Goal: Use online tool/utility: Utilize a website feature to perform a specific function

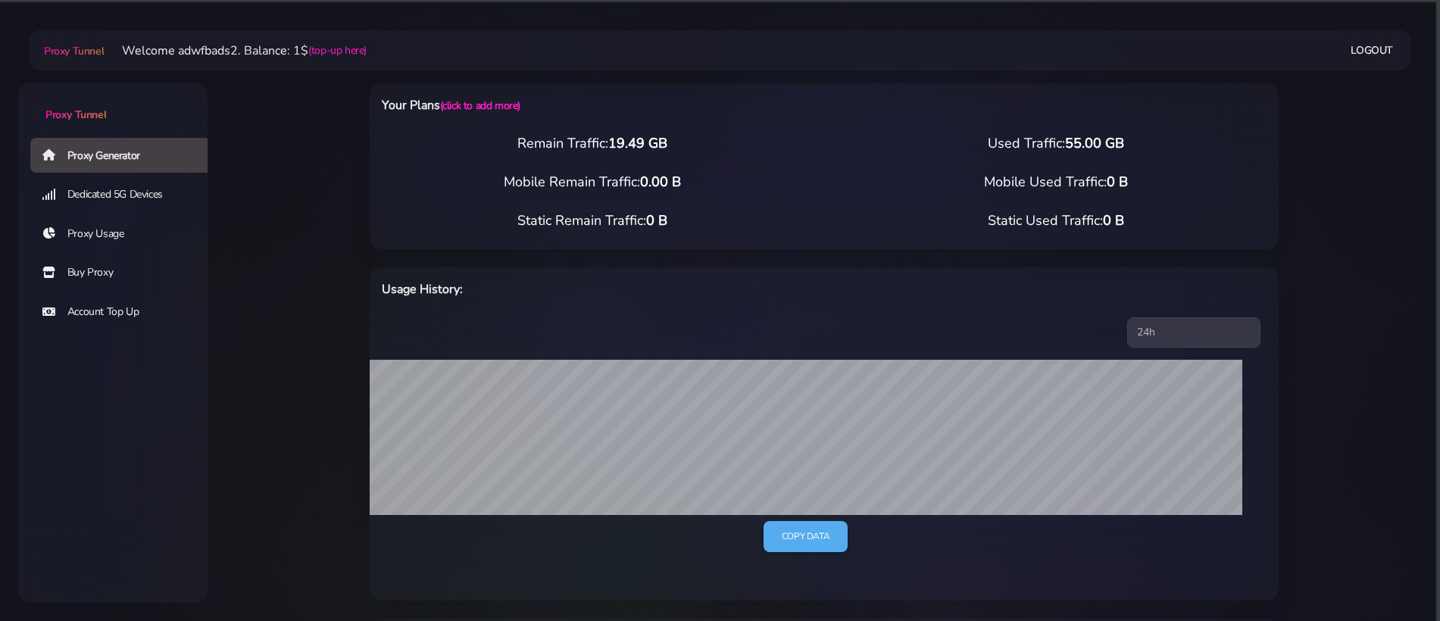
select select "ES"
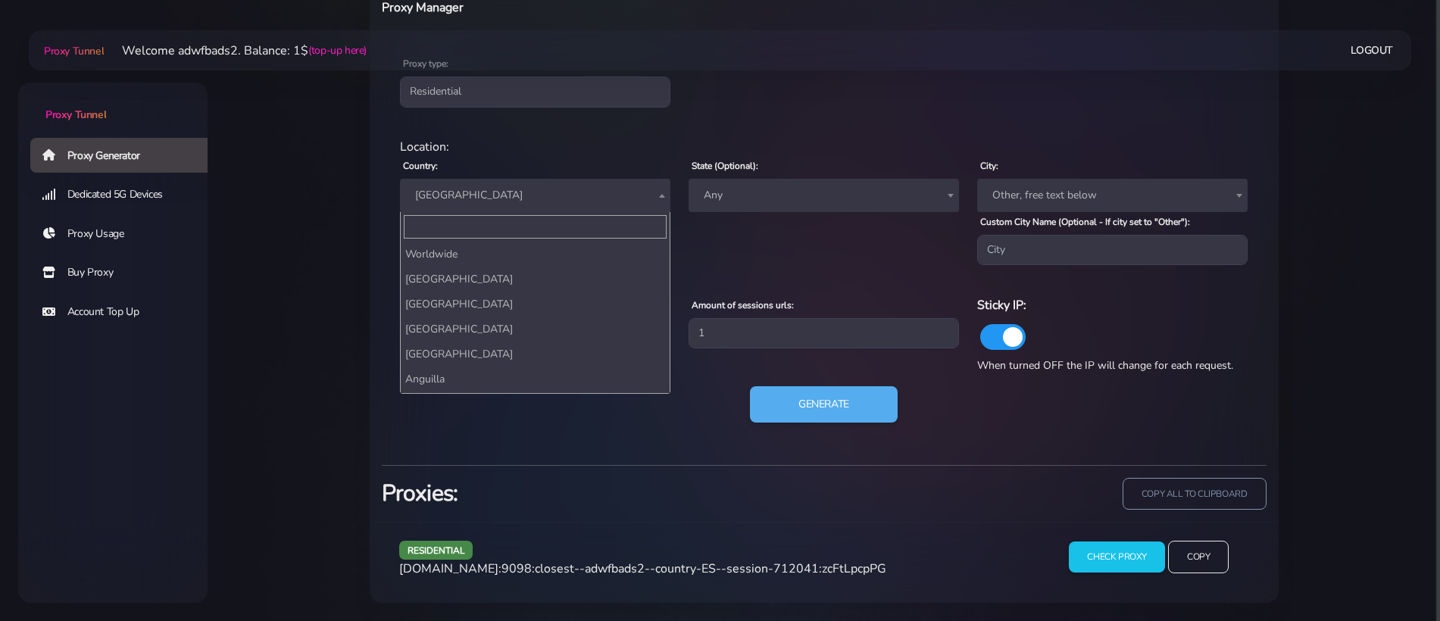
scroll to position [1675, 0]
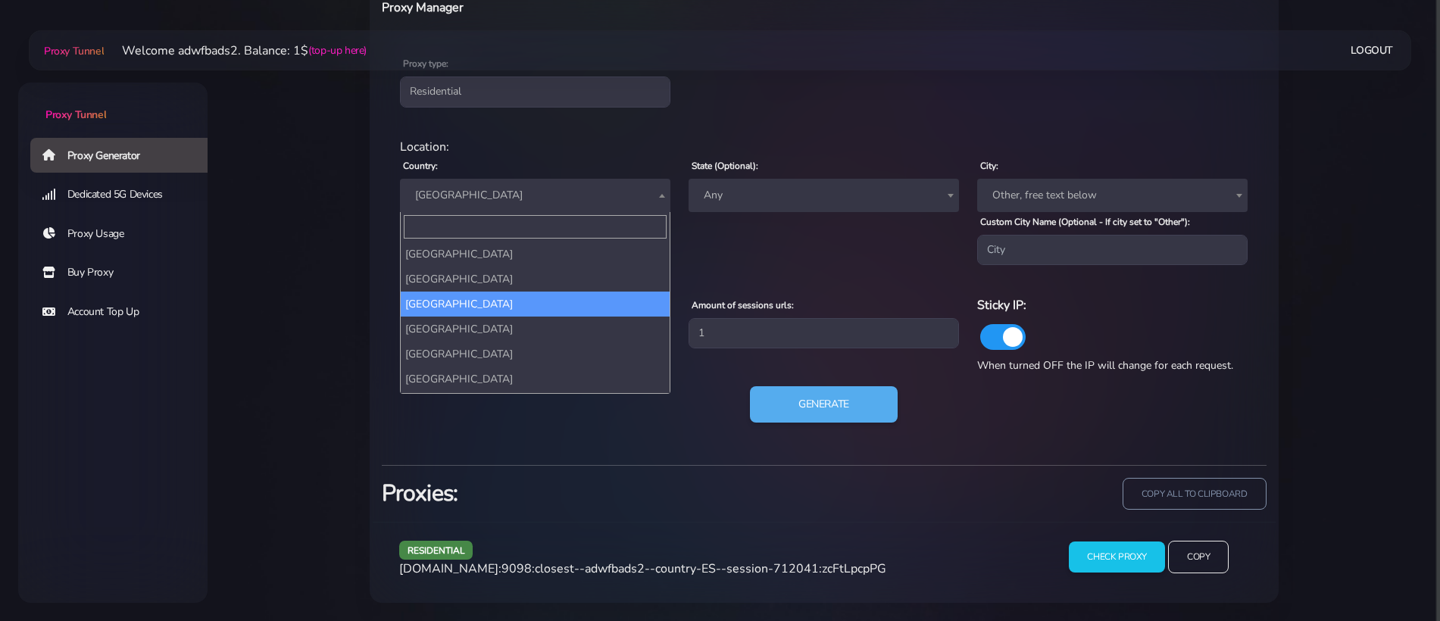
click at [592, 148] on div "Location:" at bounding box center [824, 147] width 867 height 18
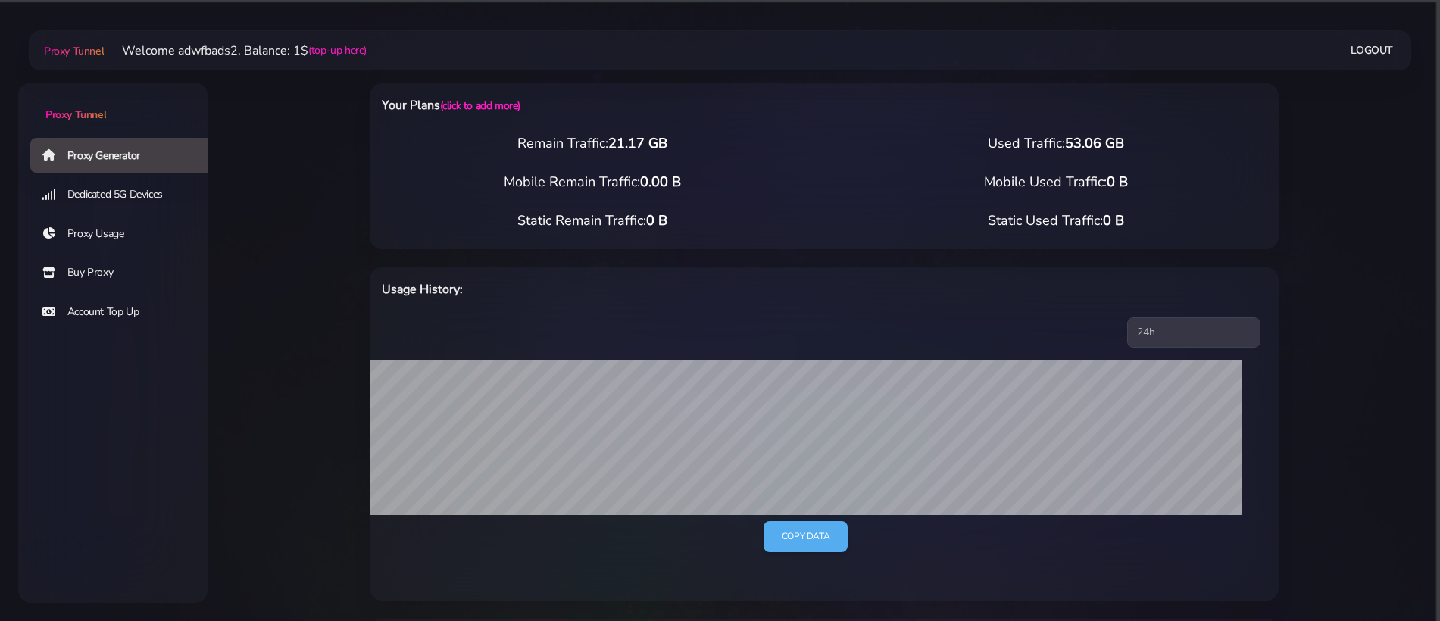
select select "NL"
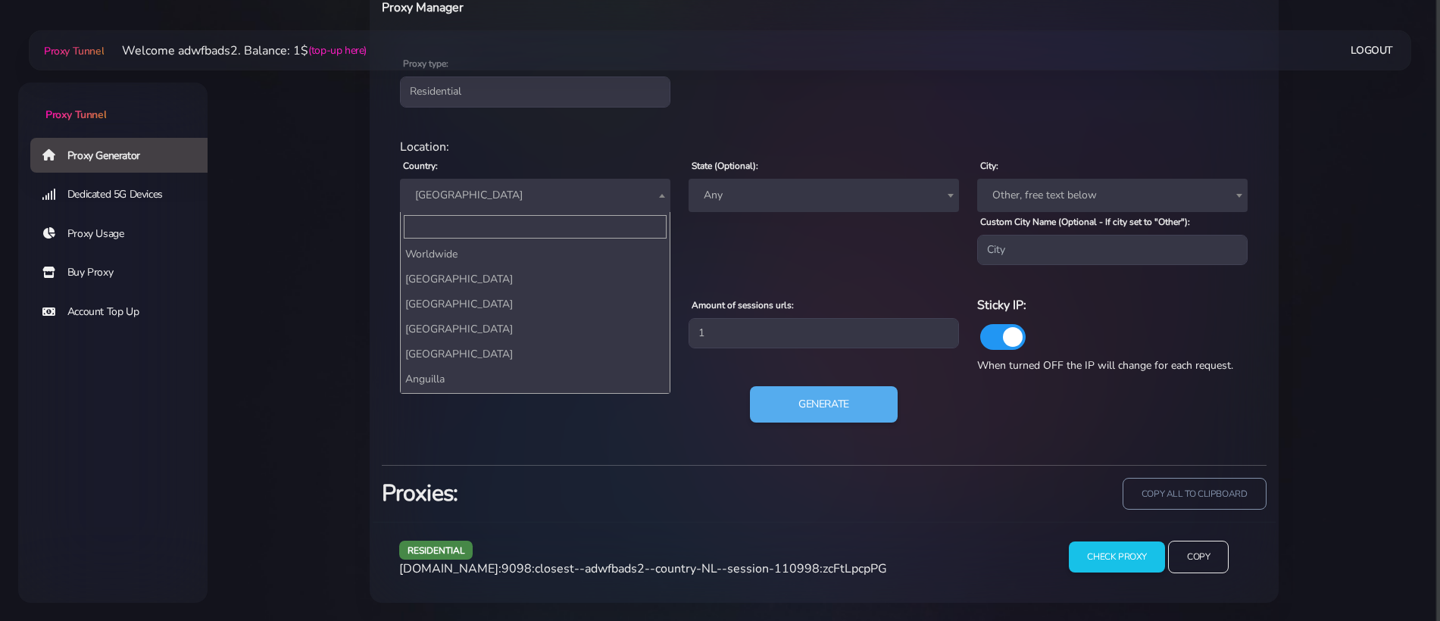
scroll to position [4141, 0]
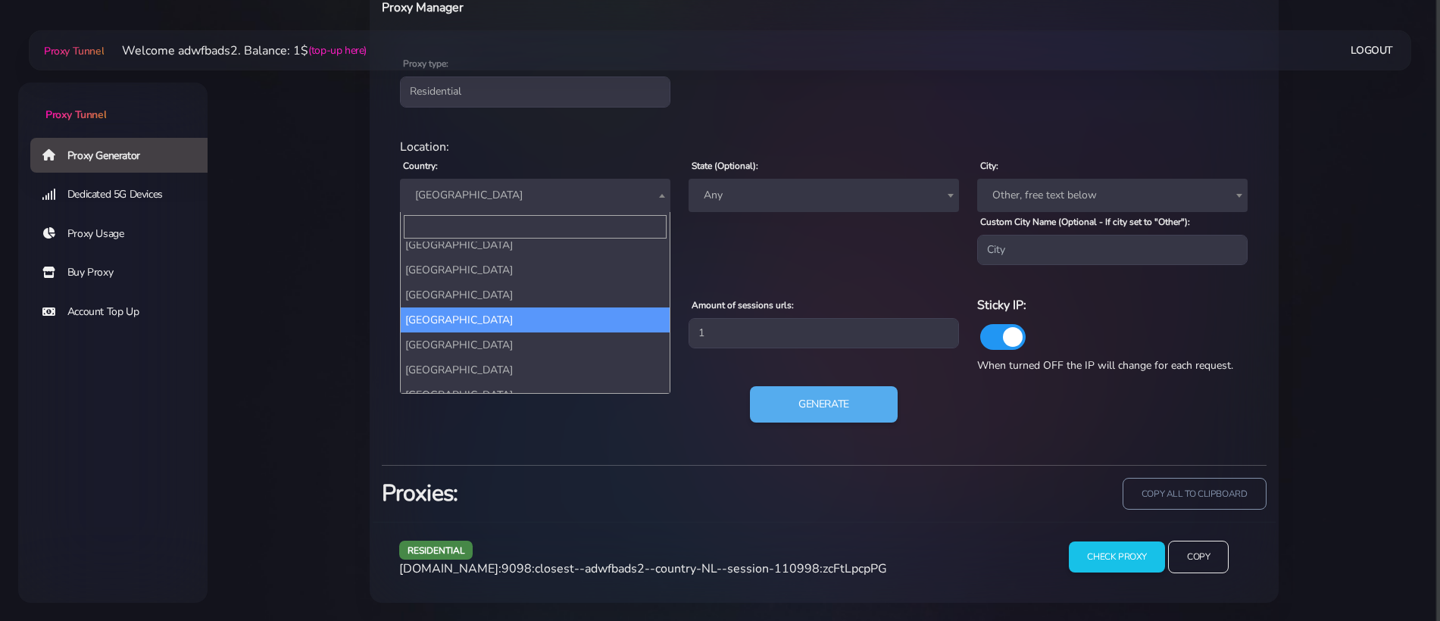
click at [489, 199] on span "[GEOGRAPHIC_DATA]" at bounding box center [535, 195] width 252 height 21
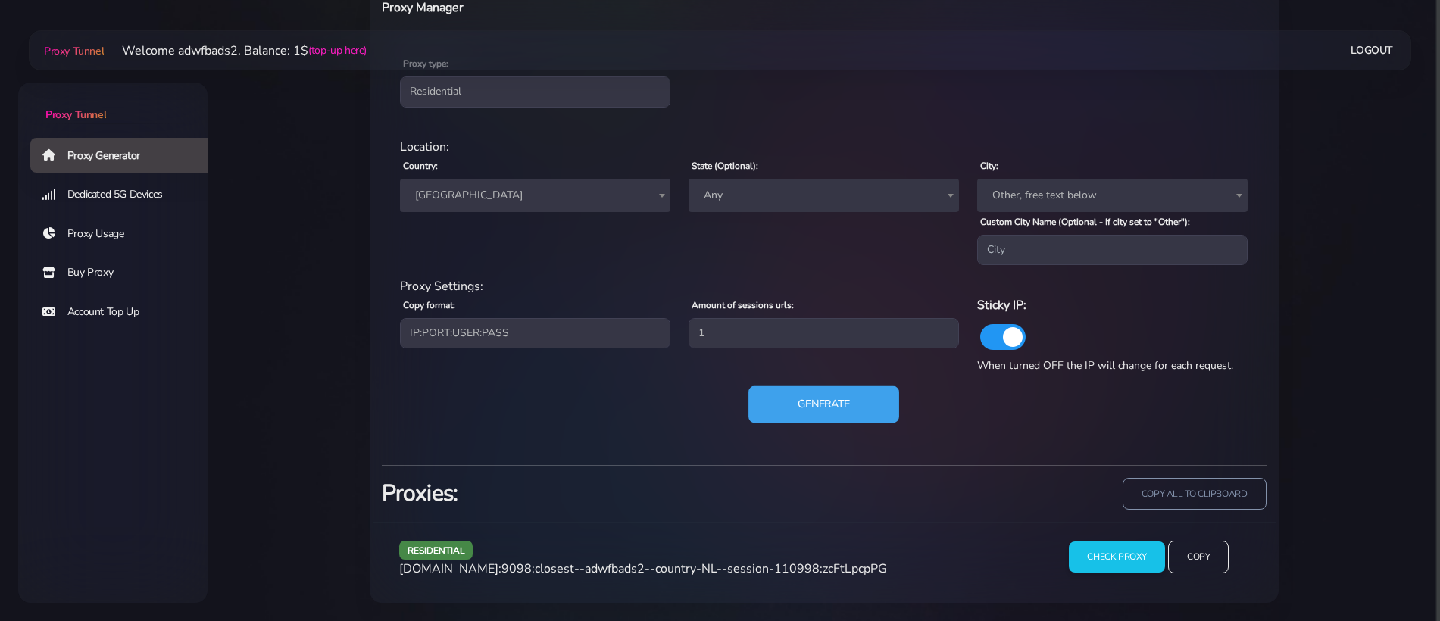
click at [789, 398] on button "Generate" at bounding box center [823, 404] width 151 height 37
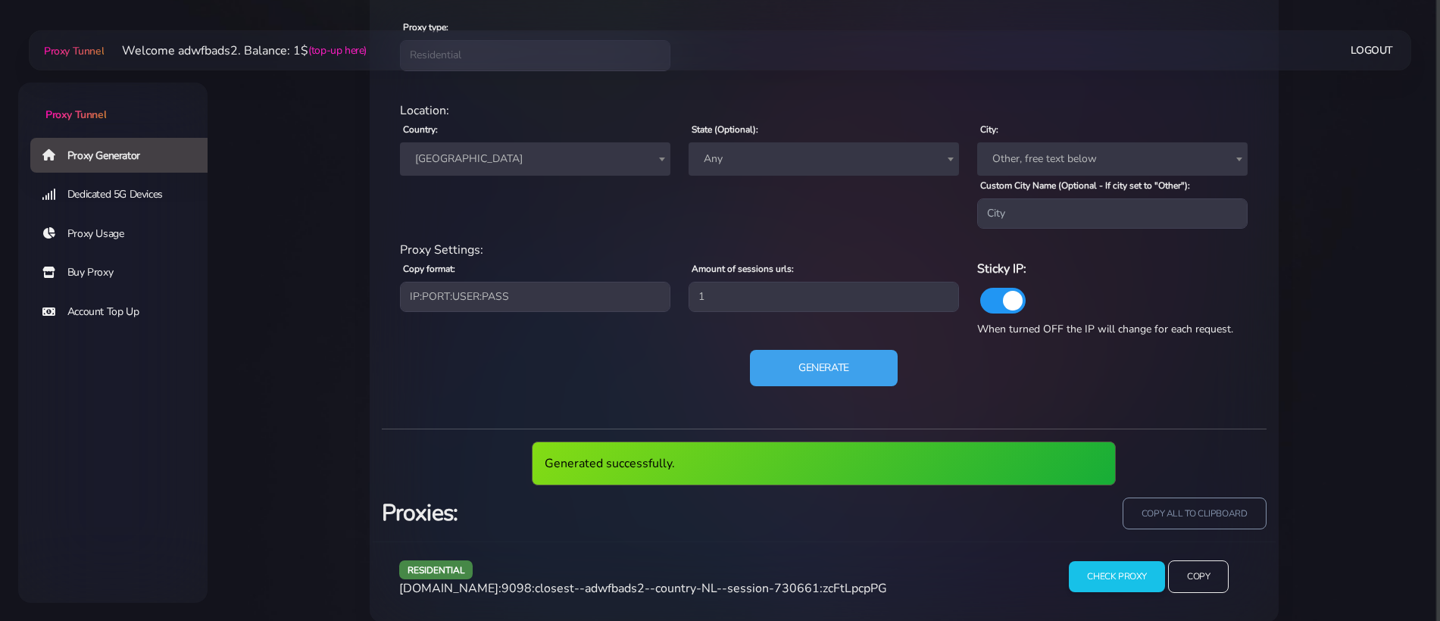
scroll to position [689, 0]
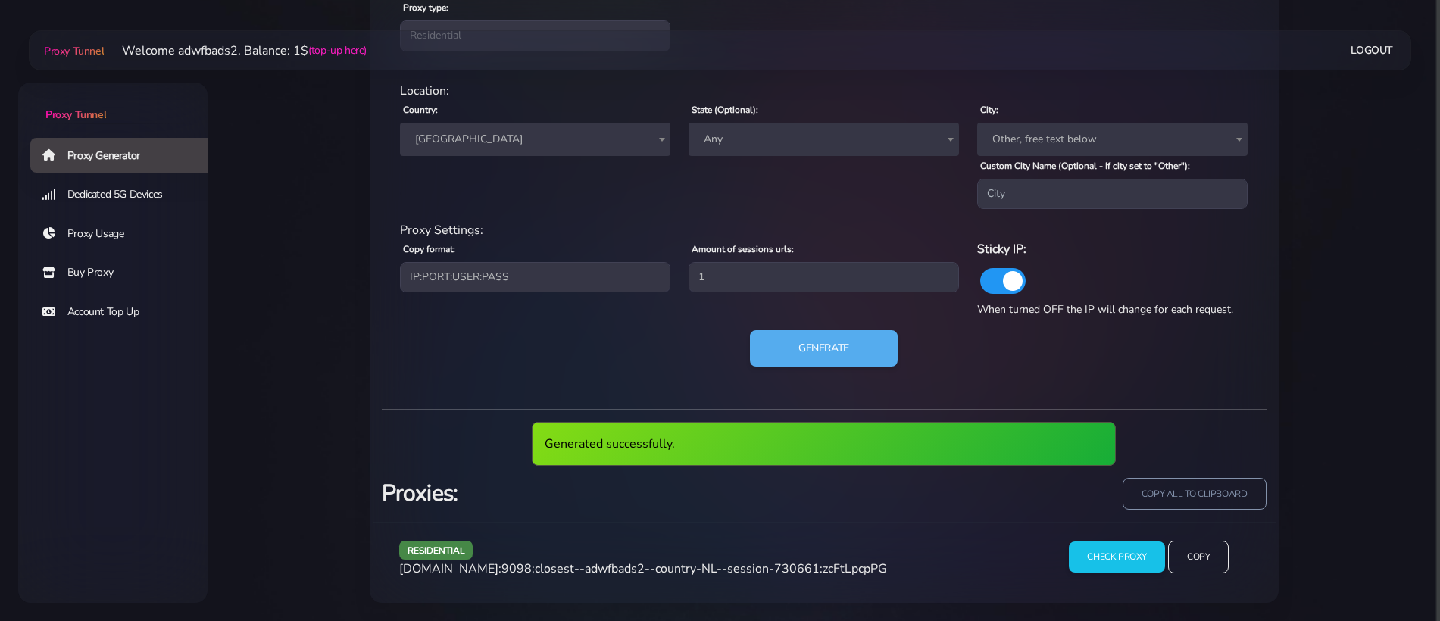
click at [691, 566] on span "agg.proxytunnel.io:9098:closest--adwfbads2--country-NL--session-730661:zcFtLpcp…" at bounding box center [643, 569] width 488 height 17
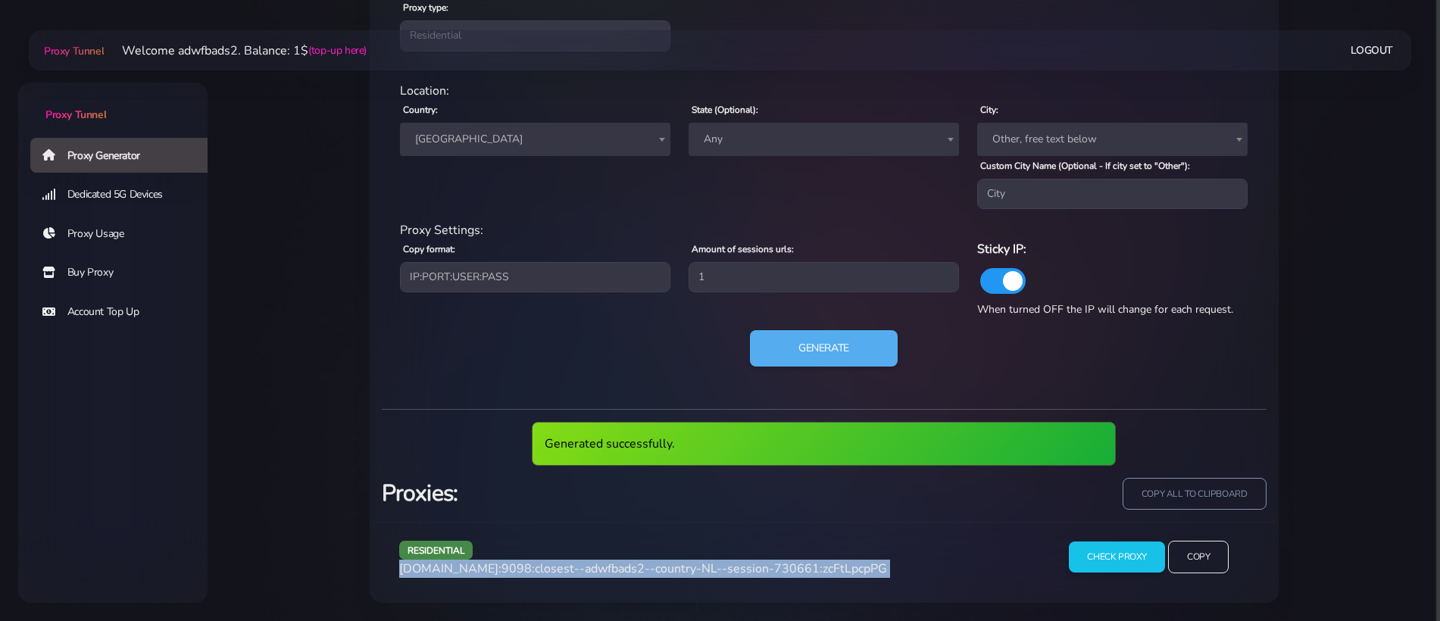
click at [691, 566] on span "agg.proxytunnel.io:9098:closest--adwfbads2--country-NL--session-730661:zcFtLpcp…" at bounding box center [643, 569] width 488 height 17
copy div "agg.proxytunnel.io:9098:closest--adwfbads2--country-NL--session-730661:zcFtLpcp…"
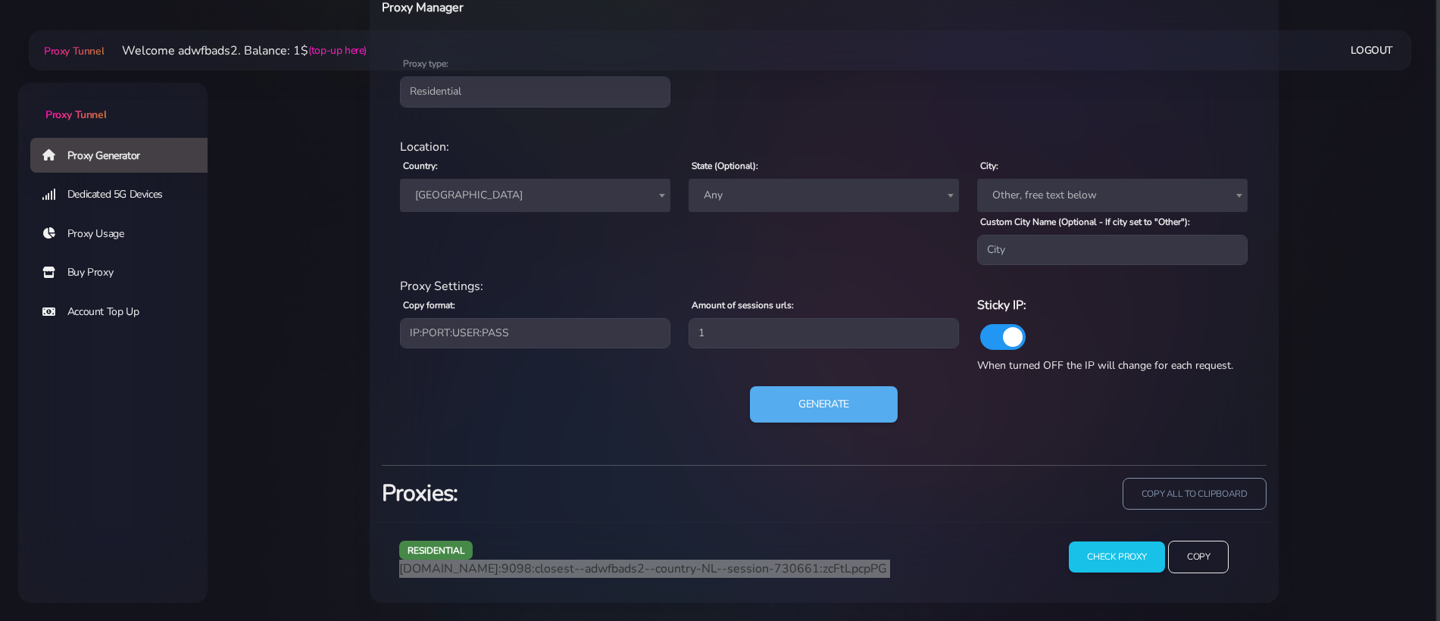
scroll to position [633, 0]
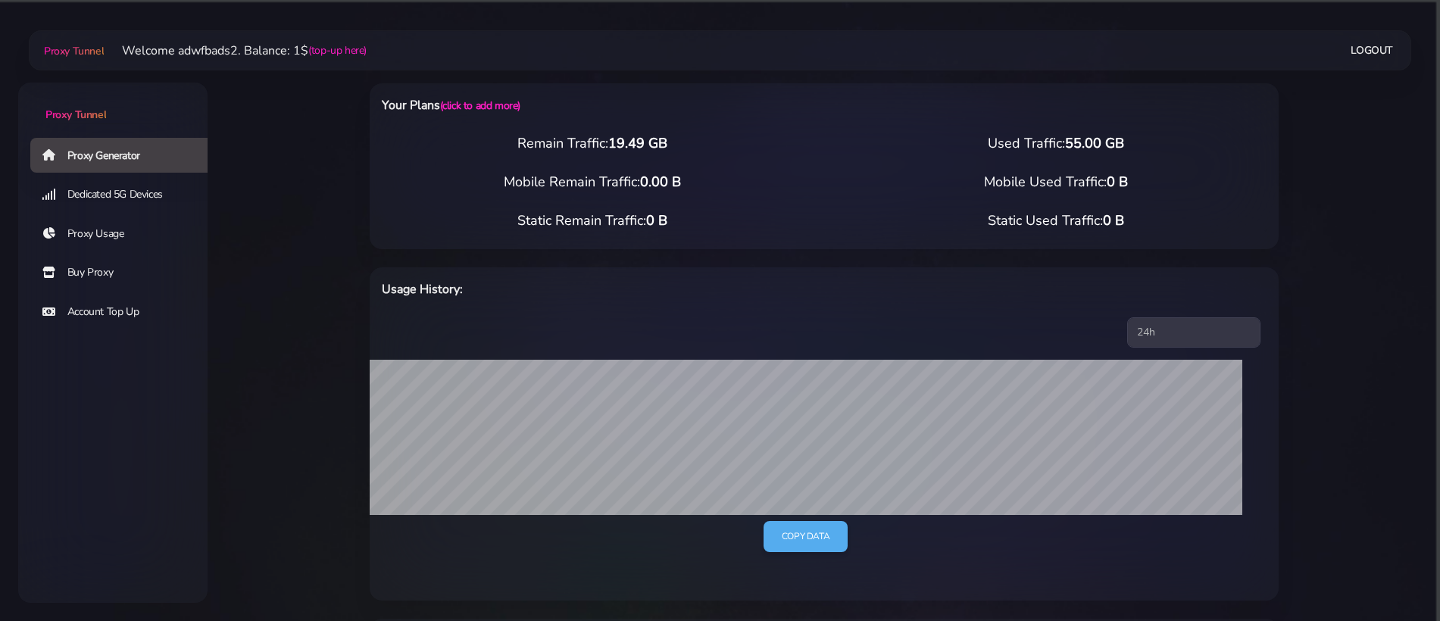
select select "UK"
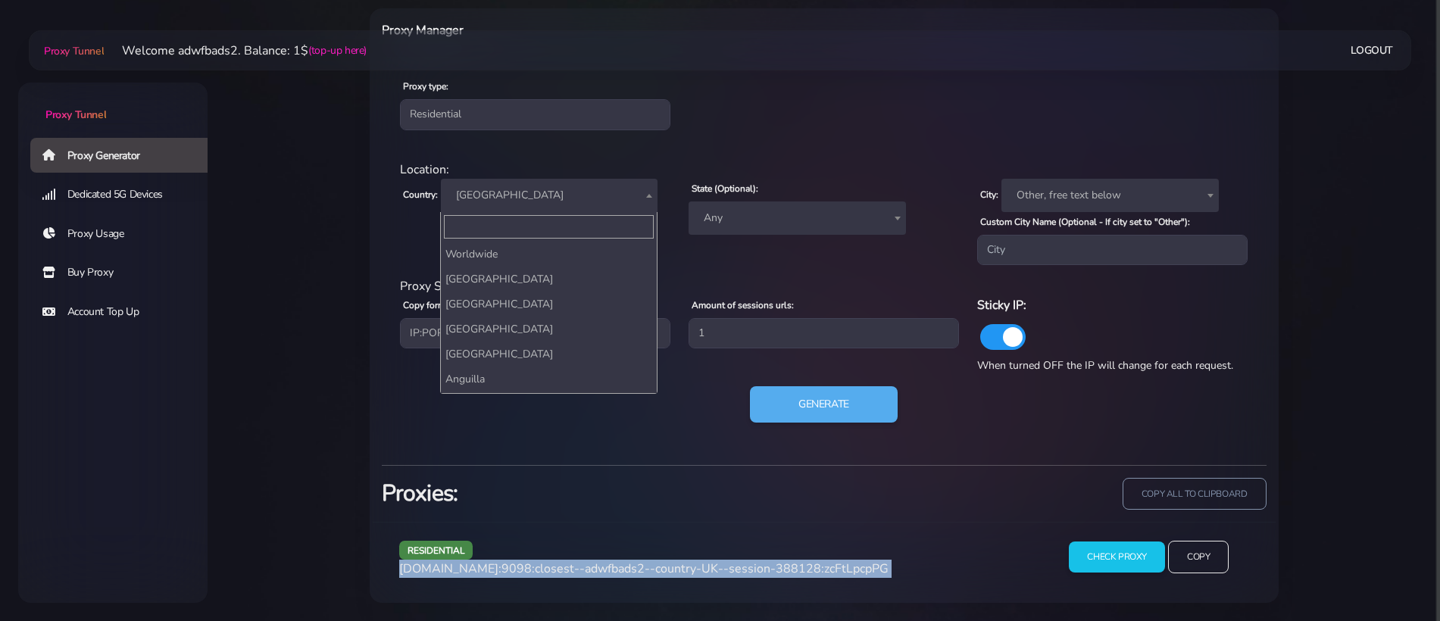
click at [513, 208] on span "[GEOGRAPHIC_DATA]" at bounding box center [549, 195] width 217 height 33
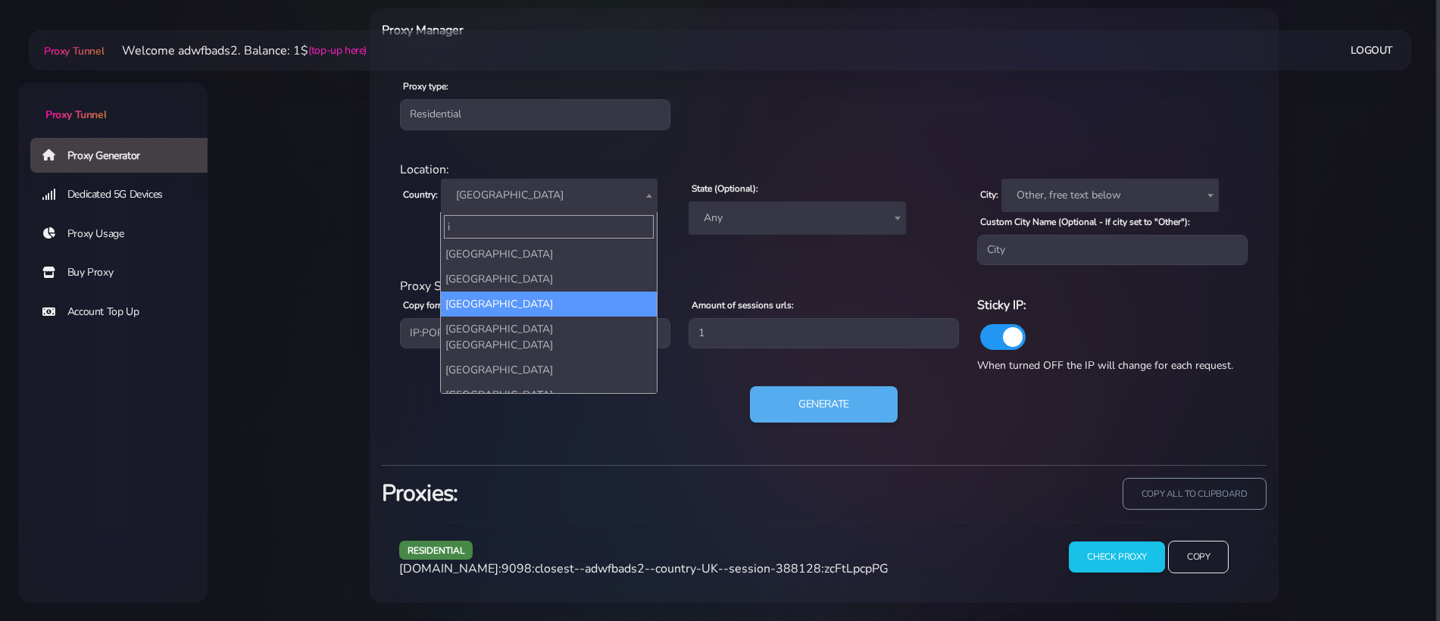
scroll to position [3707, 0]
type input "ita"
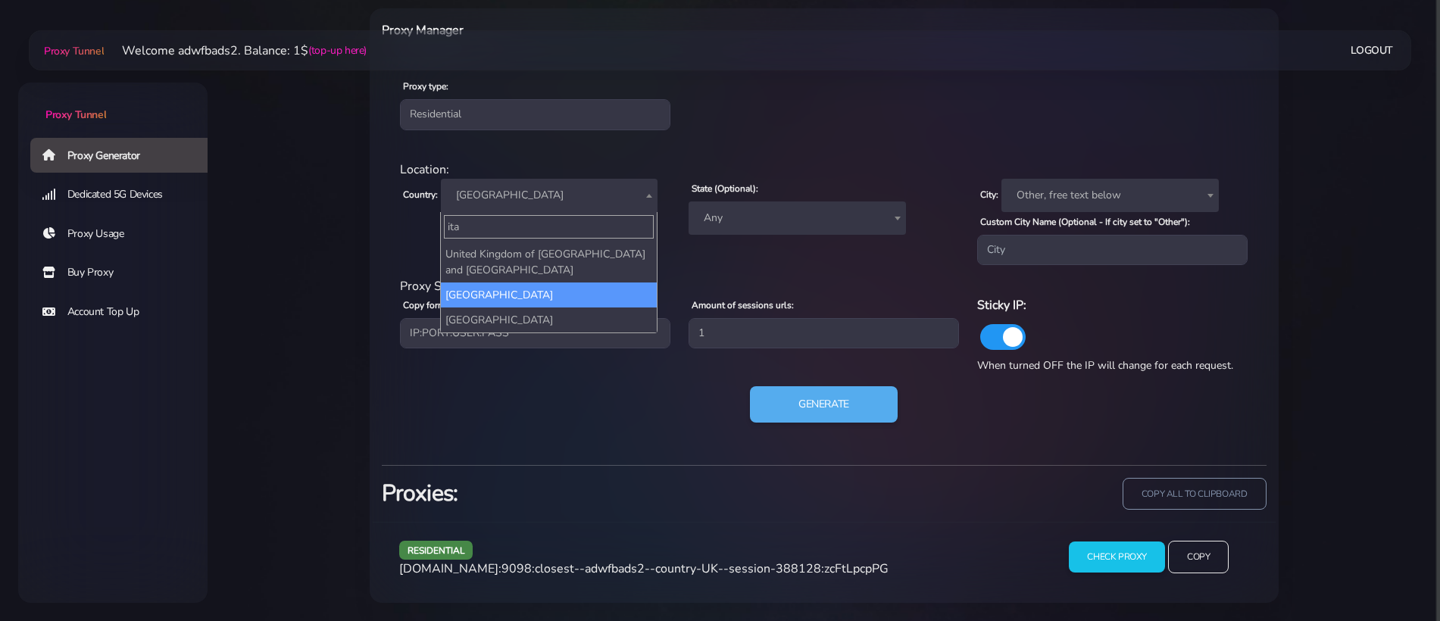
select select "IT"
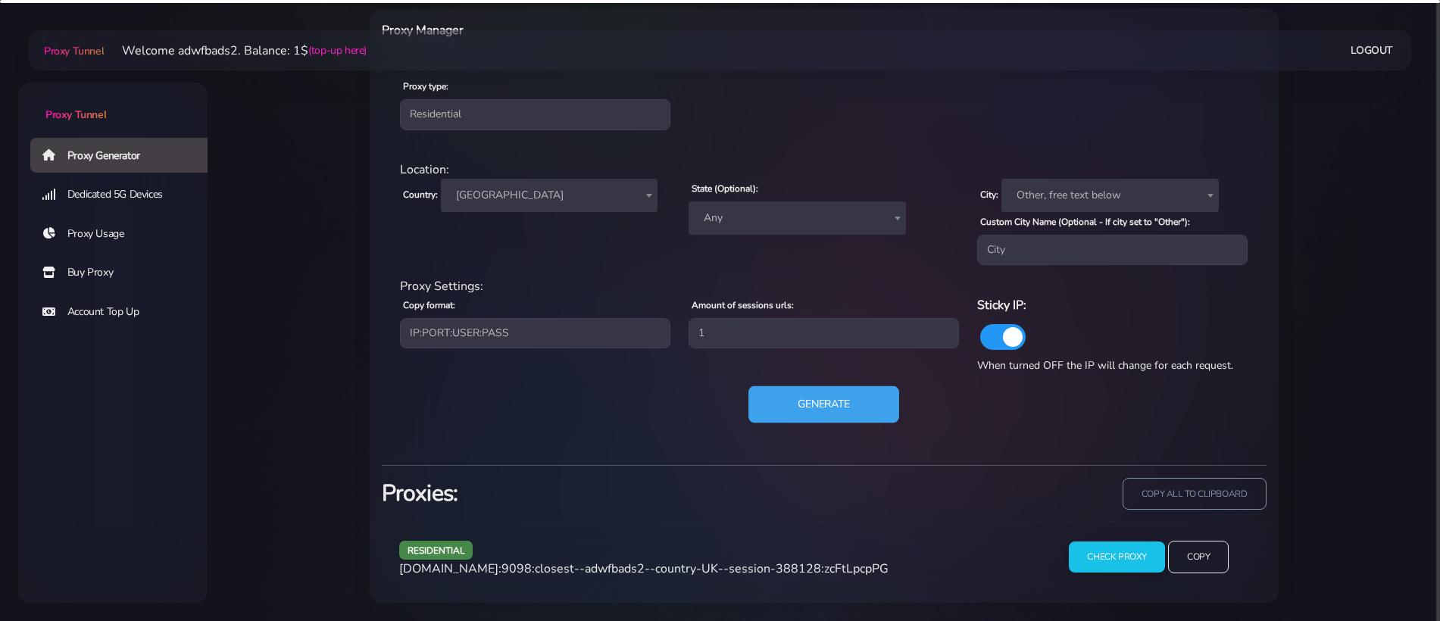
click at [805, 392] on button "Generate" at bounding box center [823, 404] width 151 height 37
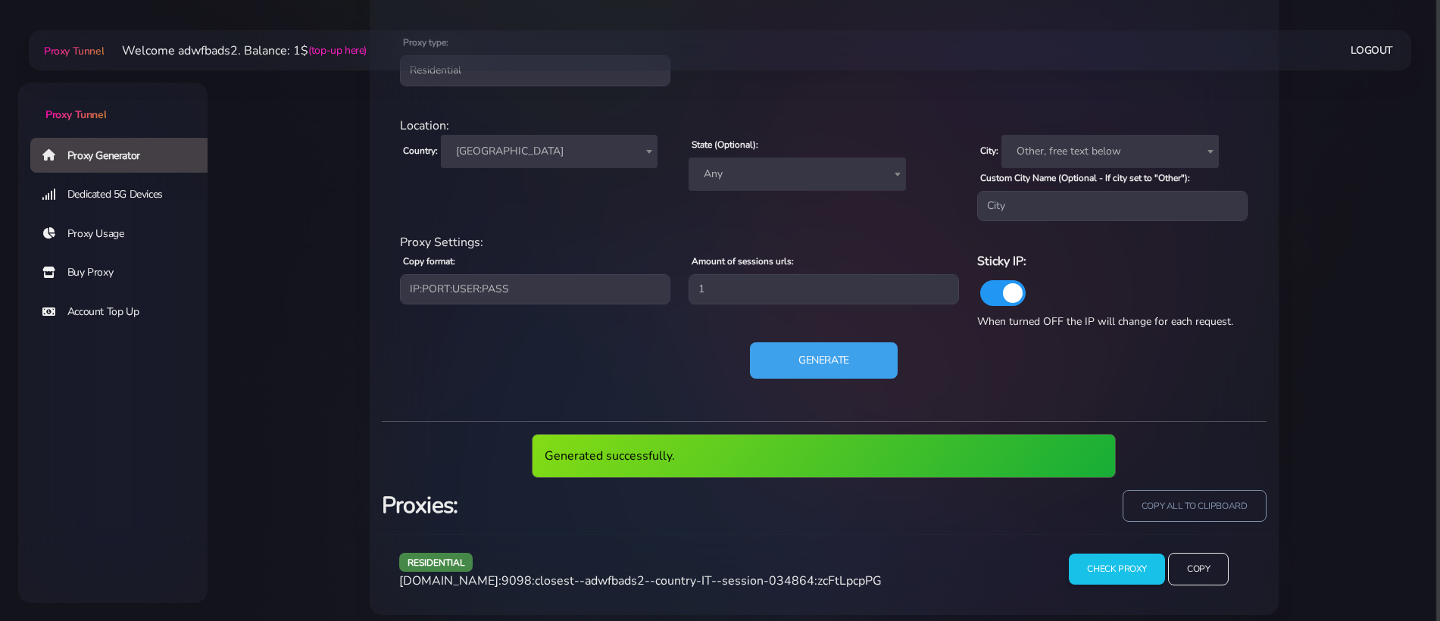
scroll to position [667, 0]
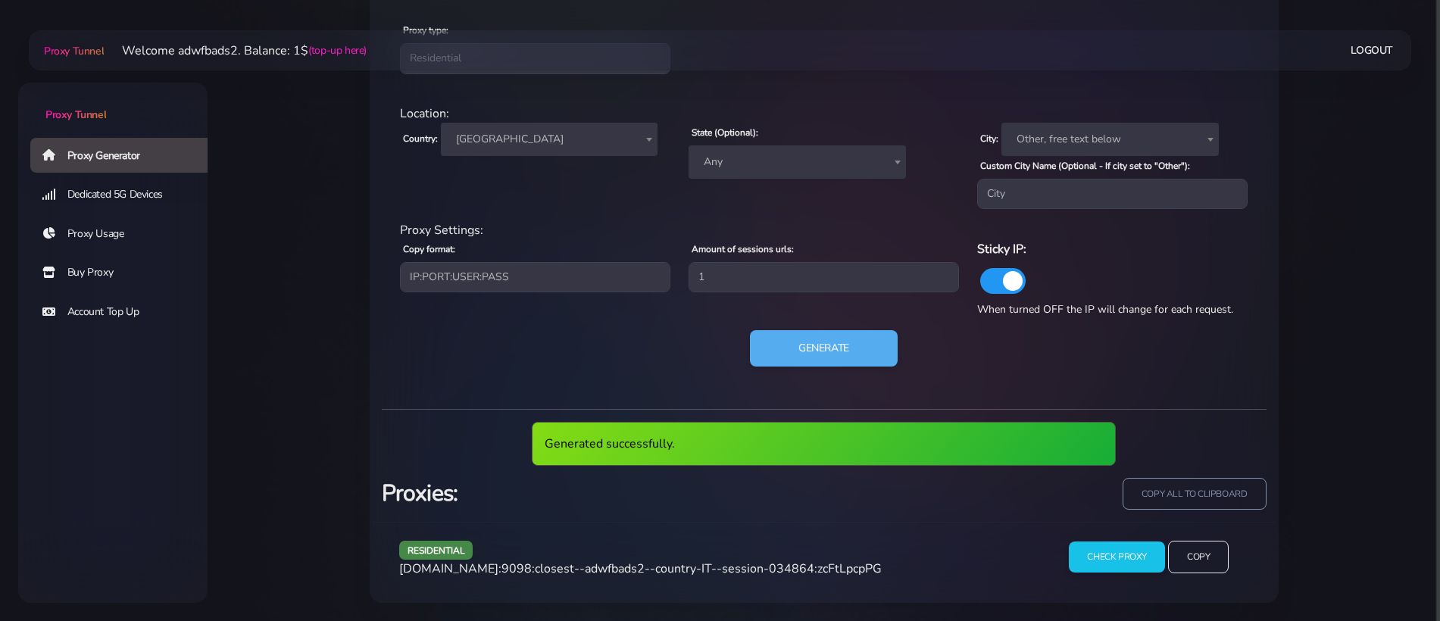
click at [709, 567] on span "[DOMAIN_NAME]:9098:closest--adwfbads2--country-IT--session-034864:zcFtLpcpPG" at bounding box center [640, 569] width 483 height 17
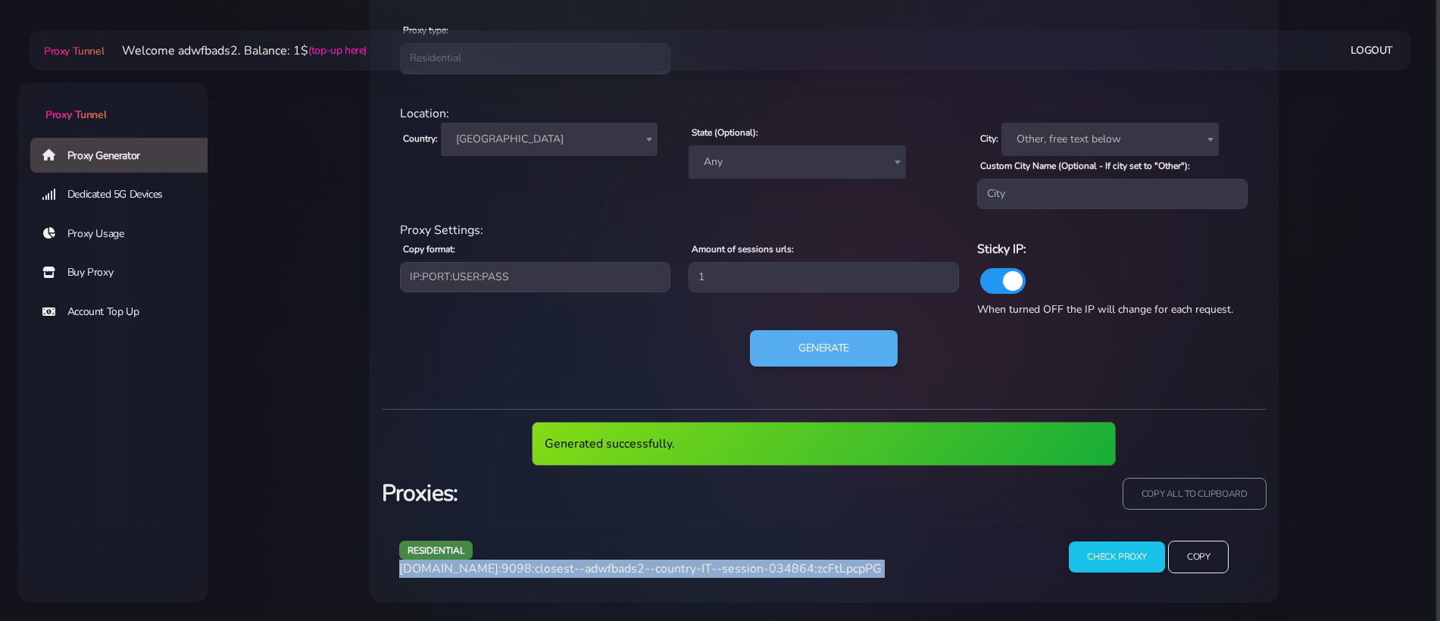
click at [709, 567] on span "[DOMAIN_NAME]:9098:closest--adwfbads2--country-IT--session-034864:zcFtLpcpPG" at bounding box center [640, 569] width 483 height 17
copy div "[DOMAIN_NAME]:9098:closest--adwfbads2--country-IT--session-034864:zcFtLpcpPG"
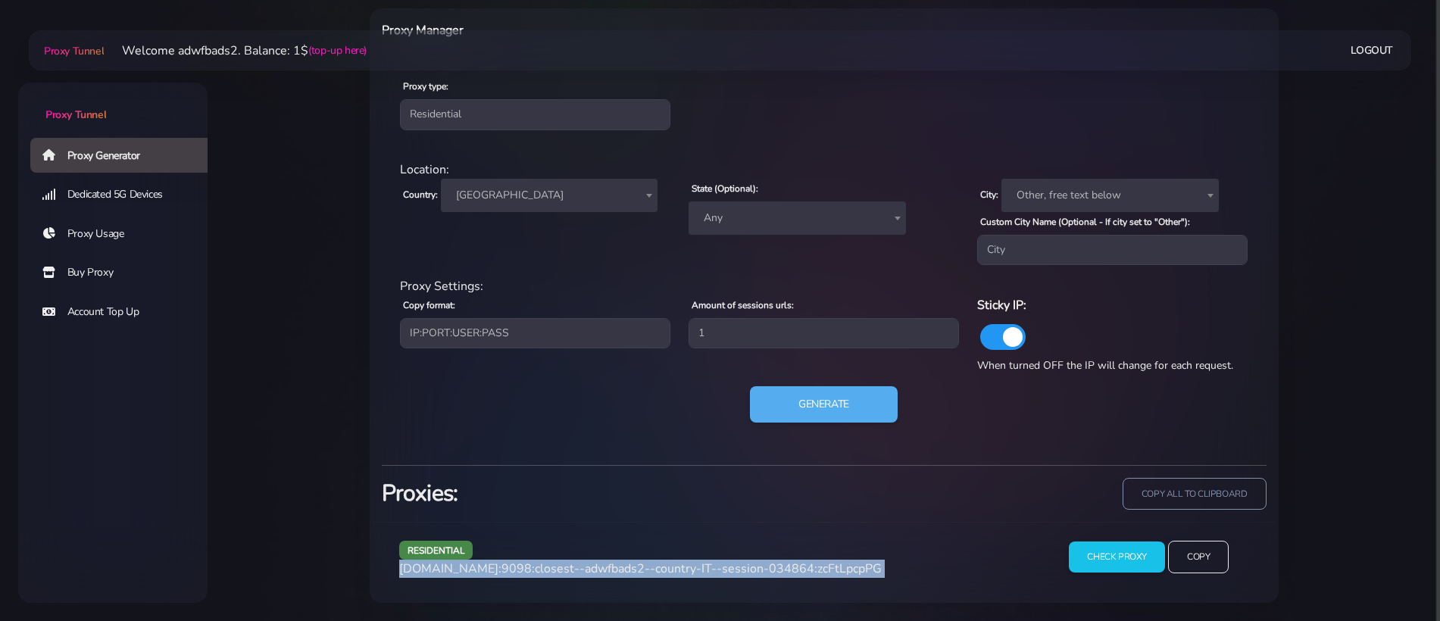
scroll to position [611, 0]
